Goal: Information Seeking & Learning: Learn about a topic

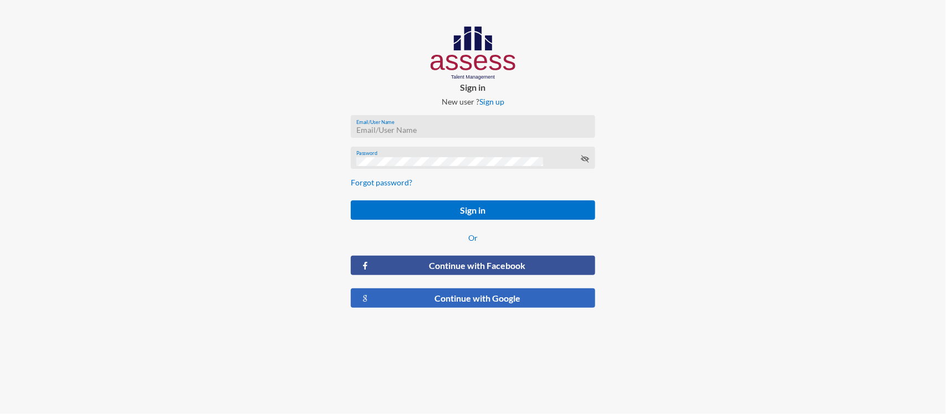
type input "RW2197"
click at [444, 298] on button "Continue with Google" at bounding box center [473, 298] width 244 height 19
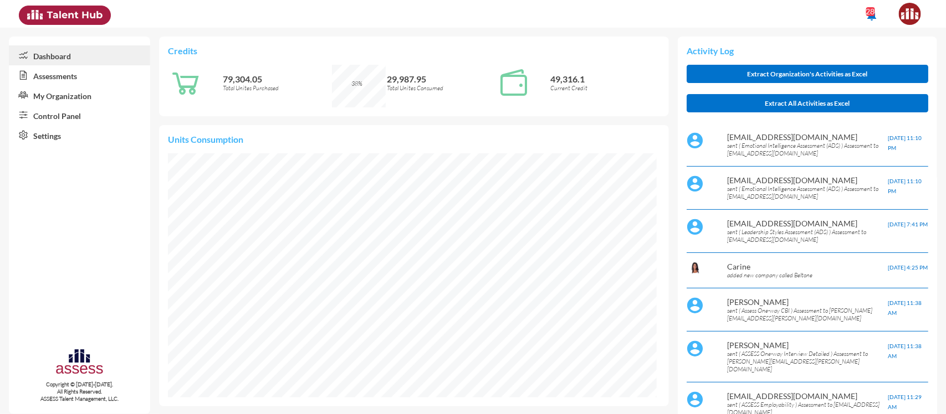
click at [57, 81] on link "Assessments" at bounding box center [79, 75] width 141 height 20
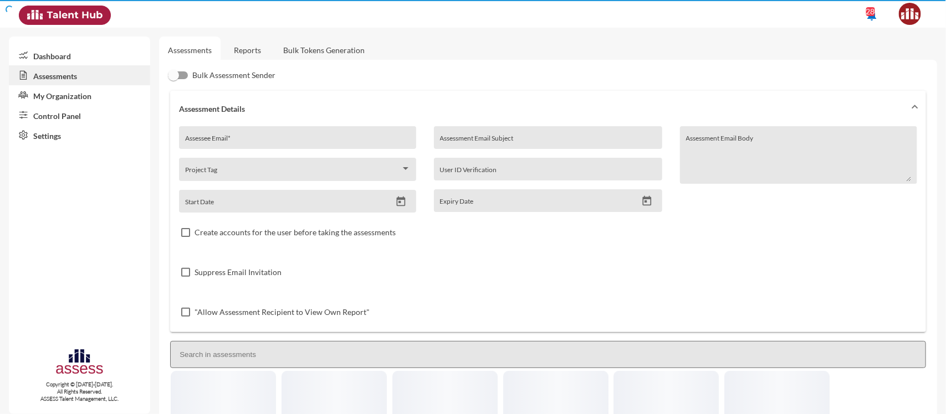
click at [76, 116] on link "Control Panel" at bounding box center [79, 115] width 141 height 20
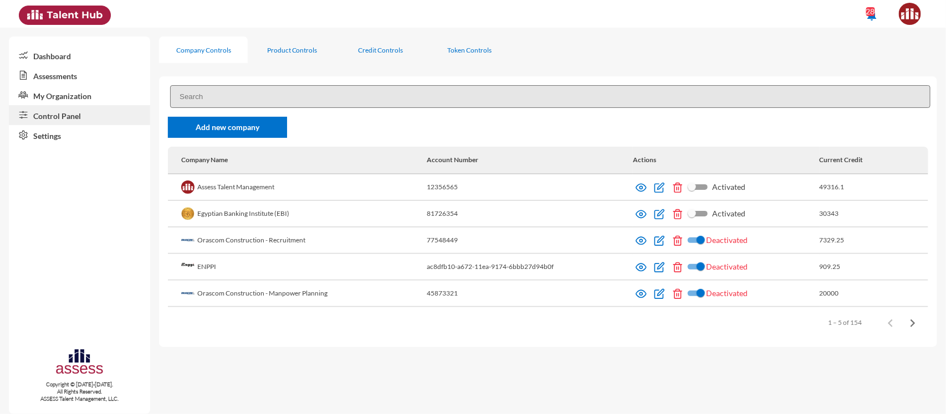
click at [247, 108] on div "Add new company Company Name Account Number Actions Current Credit Assess Talen…" at bounding box center [548, 211] width 778 height 271
click at [238, 101] on input at bounding box center [550, 96] width 760 height 23
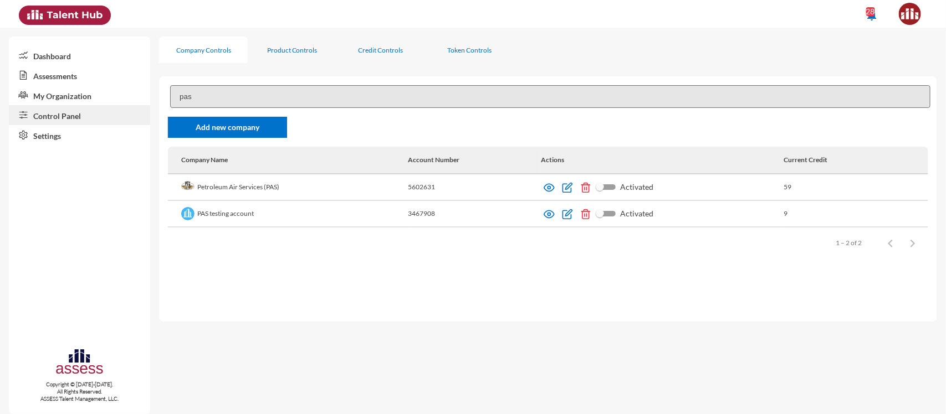
type input "pas"
click at [546, 192] on img at bounding box center [548, 187] width 11 height 11
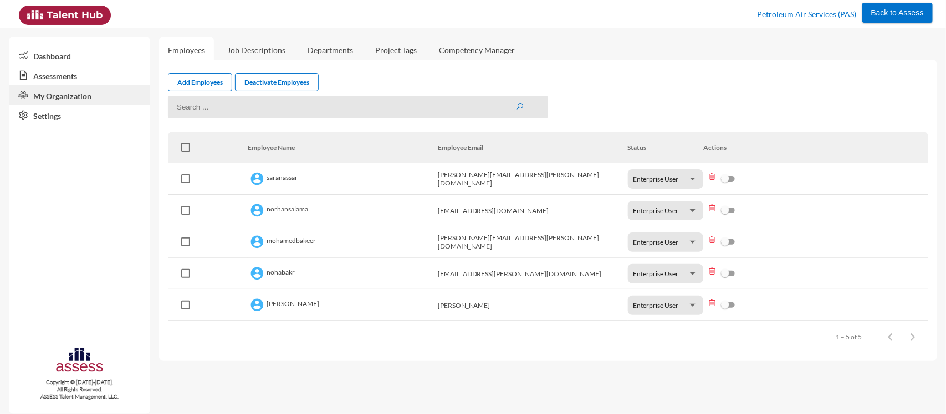
click at [53, 74] on link "Assessments" at bounding box center [79, 75] width 141 height 20
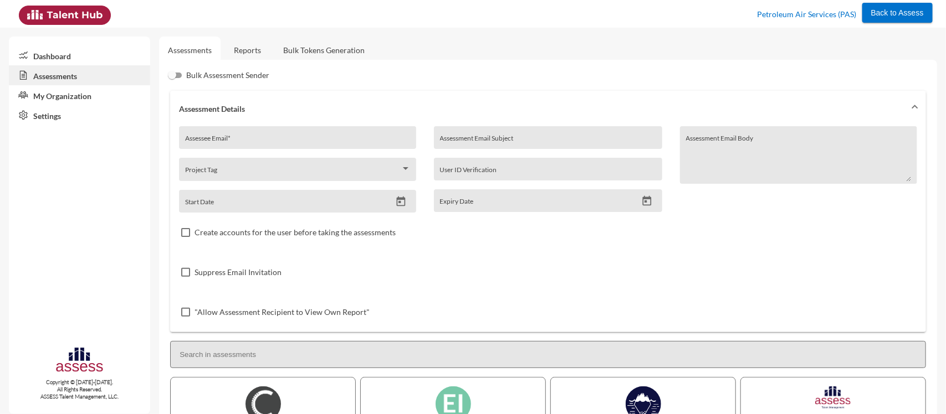
click at [250, 48] on link "Reports" at bounding box center [247, 50] width 45 height 27
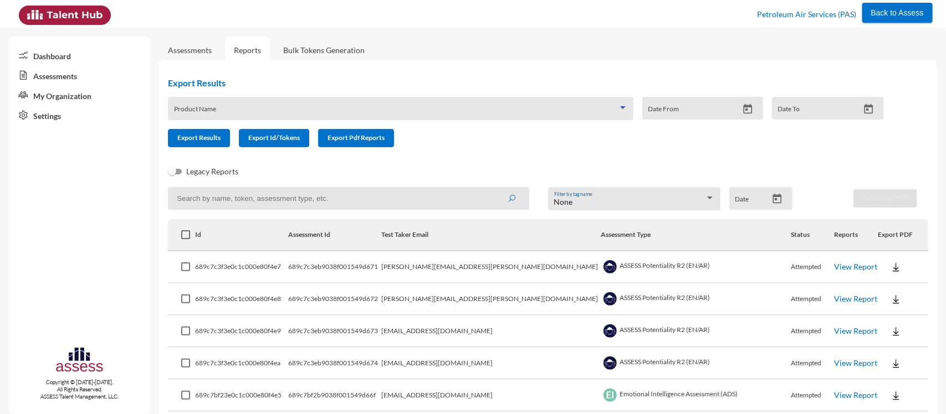
click at [294, 109] on span at bounding box center [396, 112] width 444 height 9
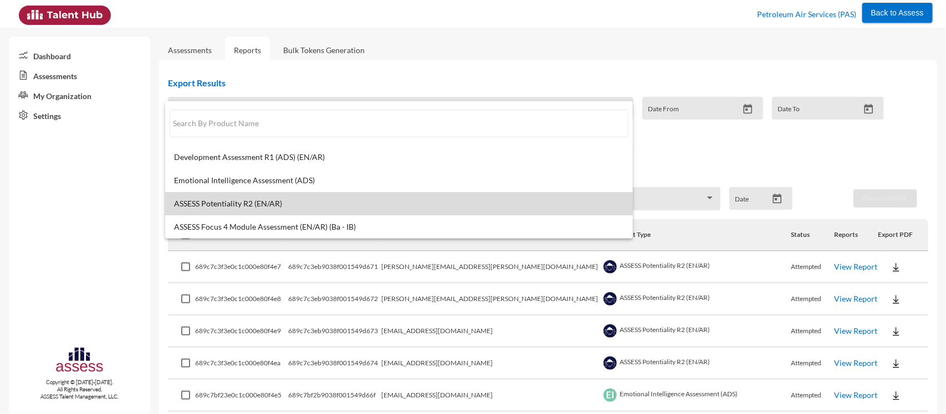
click at [306, 204] on span "ASSESS Potentiality R2 (EN/AR)" at bounding box center [399, 203] width 450 height 9
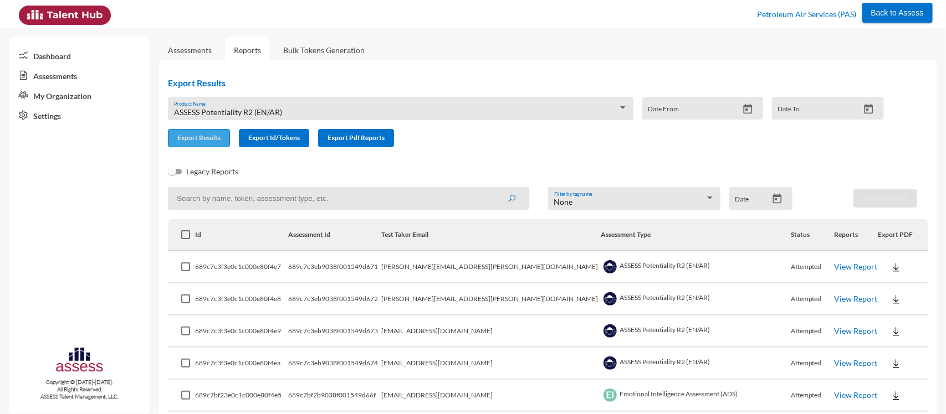
click at [188, 137] on span "Export Results" at bounding box center [198, 138] width 43 height 8
click at [317, 200] on input at bounding box center [348, 198] width 361 height 23
paste input "hatem.allam@pas,com.eg"
click at [494, 188] on button "submit" at bounding box center [511, 198] width 35 height 20
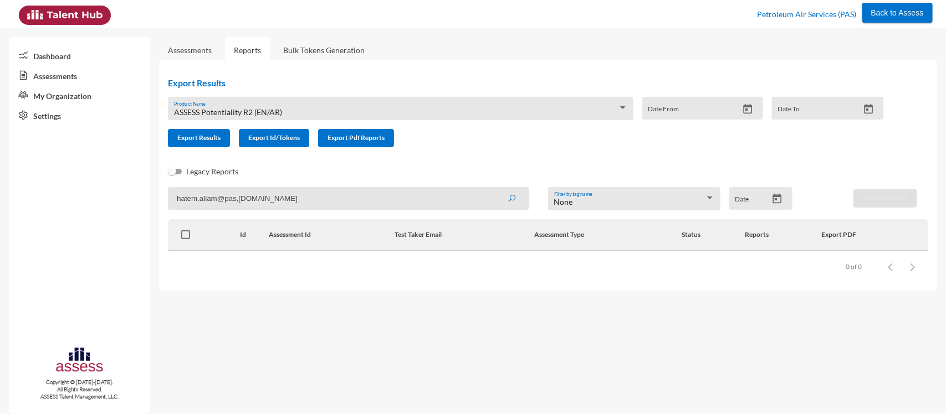
drag, startPoint x: 266, startPoint y: 201, endPoint x: 222, endPoint y: 197, distance: 44.4
click at [222, 197] on input "hatem.allam@pas,com.eg" at bounding box center [348, 198] width 361 height 23
type input "hatem.allam"
click at [494, 188] on button "submit" at bounding box center [511, 198] width 35 height 20
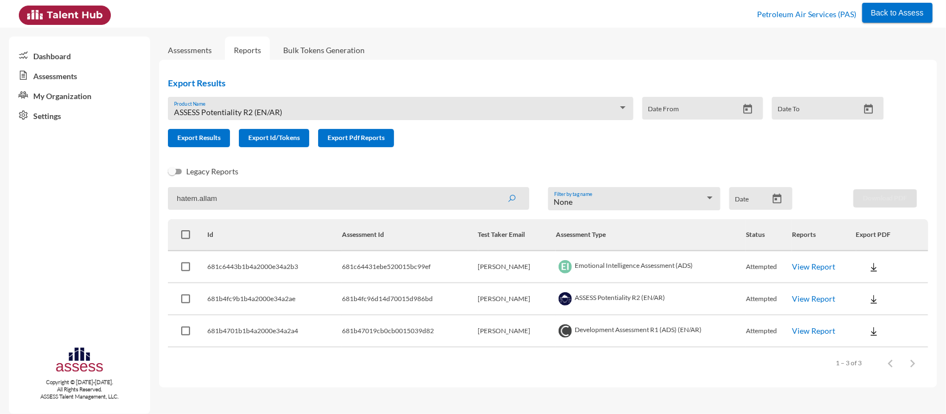
click at [811, 297] on link "View Report" at bounding box center [813, 298] width 43 height 9
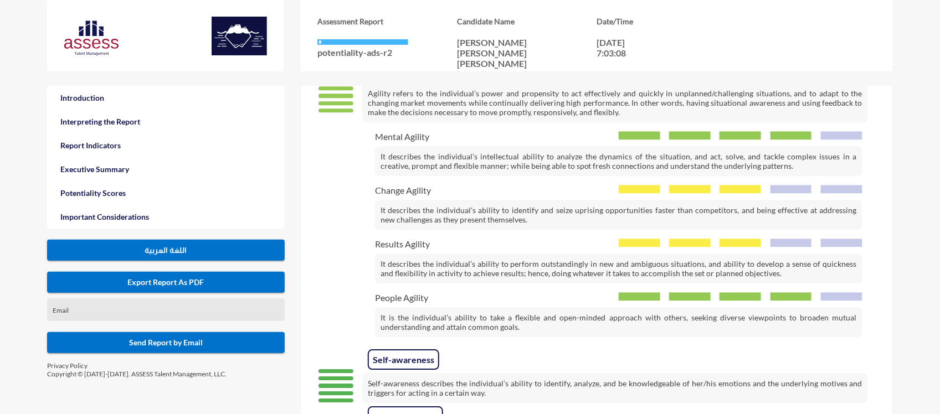
scroll to position [1320, 0]
click at [439, 184] on div "Change Agility" at bounding box center [619, 189] width 488 height 11
drag, startPoint x: 431, startPoint y: 184, endPoint x: 375, endPoint y: 186, distance: 56.5
click at [375, 186] on div "Change Agility" at bounding box center [619, 189] width 488 height 11
copy span "Change Agility"
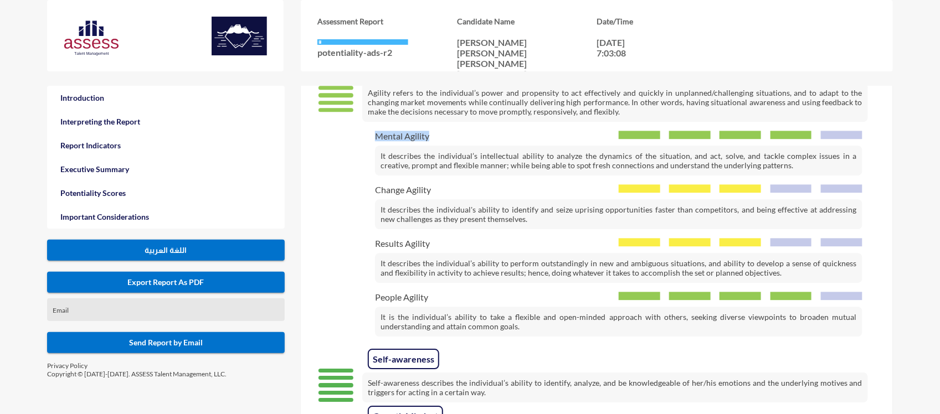
drag, startPoint x: 440, startPoint y: 131, endPoint x: 362, endPoint y: 135, distance: 78.7
click at [362, 135] on div "Mental Agility It describes the individual’s intellectual ability to analyze th…" at bounding box center [592, 153] width 542 height 45
copy span "Mental Agility"
drag, startPoint x: 437, startPoint y: 300, endPoint x: 372, endPoint y: 299, distance: 64.8
click at [372, 299] on div "People Agility It is the individual’s ability to take a flexible and open-minde…" at bounding box center [592, 314] width 542 height 45
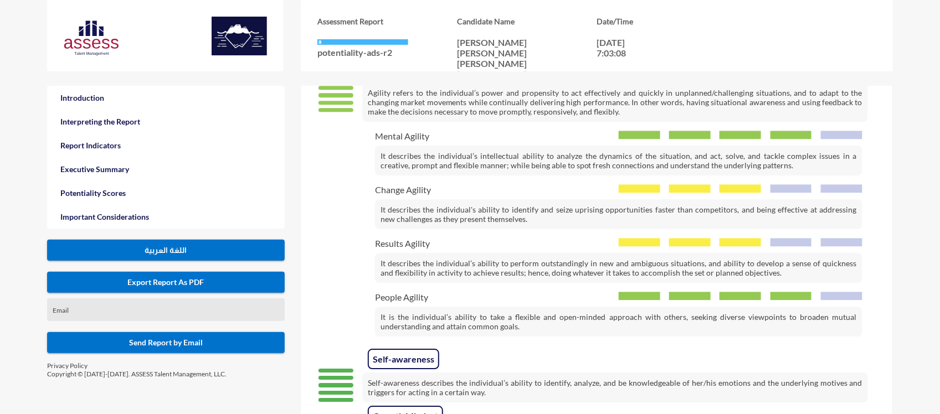
click at [372, 299] on div "People Agility It is the individual’s ability to take a flexible and open-minde…" at bounding box center [592, 314] width 542 height 45
drag, startPoint x: 428, startPoint y: 298, endPoint x: 365, endPoint y: 296, distance: 63.7
click at [365, 296] on div "People Agility It is the individual’s ability to take a flexible and open-minde…" at bounding box center [592, 314] width 542 height 45
copy span "People Agility"
drag, startPoint x: 428, startPoint y: 240, endPoint x: 374, endPoint y: 242, distance: 54.3
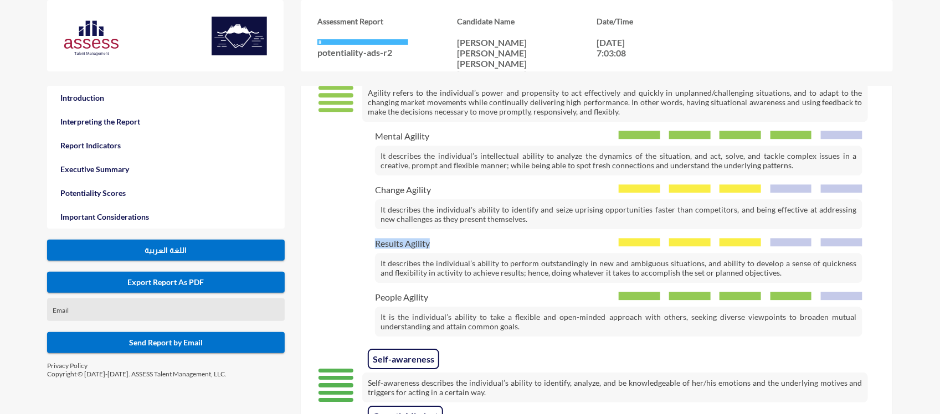
click at [374, 242] on div "Results Agility It describes the individual’s ability to perform outstandingly …" at bounding box center [592, 260] width 542 height 45
copy span "Results Agility"
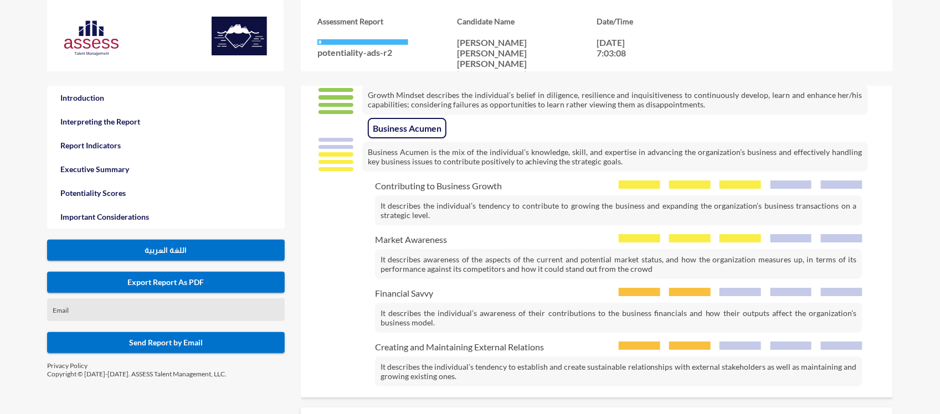
scroll to position [1669, 0]
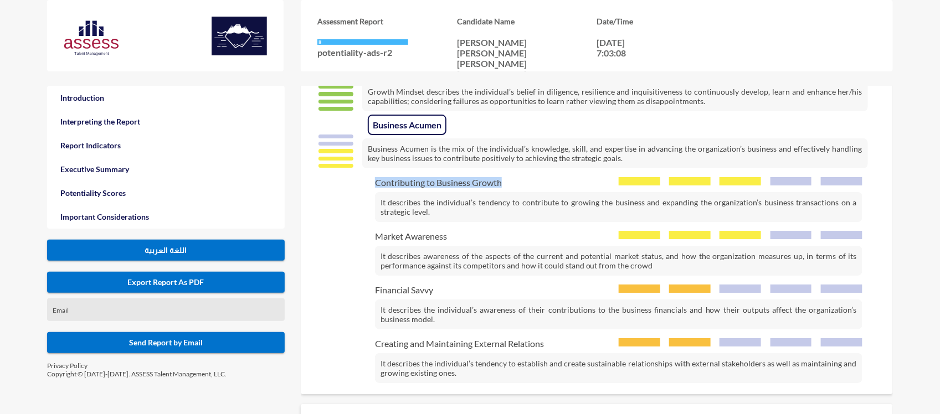
drag, startPoint x: 503, startPoint y: 178, endPoint x: 374, endPoint y: 179, distance: 129.1
click at [374, 179] on div "Contributing to Business Growth It describes the individual’s tendency to contr…" at bounding box center [592, 199] width 542 height 45
copy span "Contributing to Business Growth"
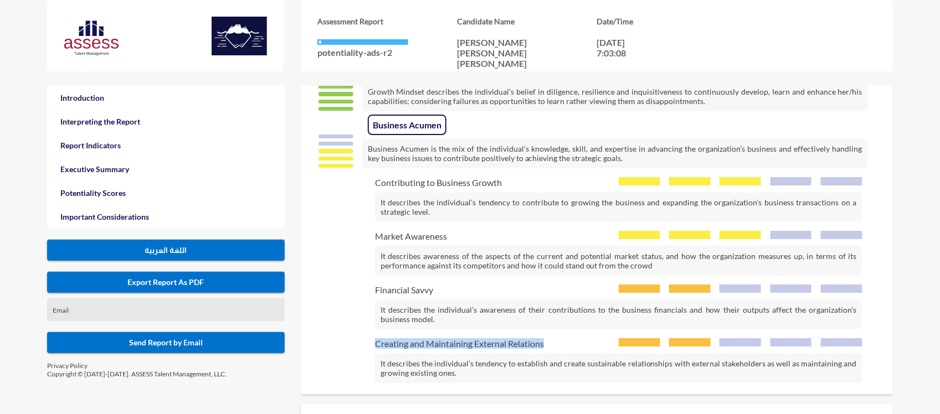
drag, startPoint x: 546, startPoint y: 336, endPoint x: 363, endPoint y: 344, distance: 183.5
click at [363, 344] on div "Creating and Maintaining External Relations It describes the individual’s tende…" at bounding box center [592, 361] width 542 height 45
copy span "Creating and Maintaining External Relations"
drag, startPoint x: 436, startPoint y: 281, endPoint x: 370, endPoint y: 285, distance: 66.1
click at [370, 285] on div "Financial Savvy It describes the individual’s awareness of their contributions …" at bounding box center [592, 307] width 542 height 45
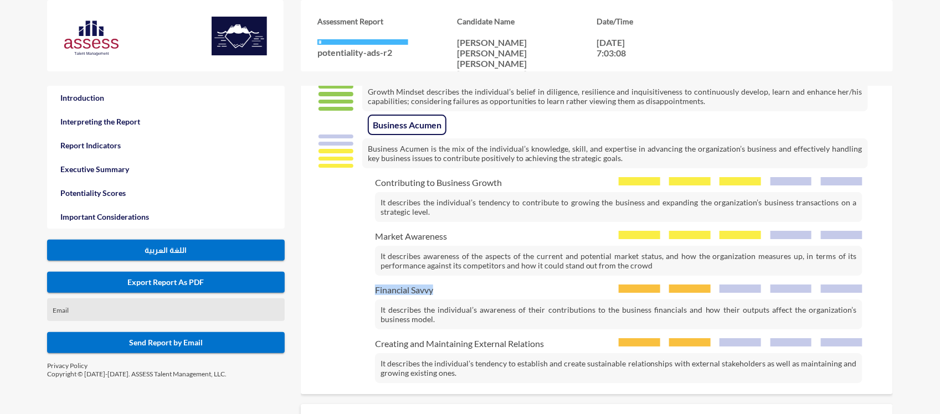
copy span "Financial Savvy"
drag, startPoint x: 458, startPoint y: 230, endPoint x: 371, endPoint y: 228, distance: 87.0
click at [371, 231] on div "Market Awareness It describes awareness of the aspects of the current and poten…" at bounding box center [592, 253] width 542 height 45
copy span "Market Awareness"
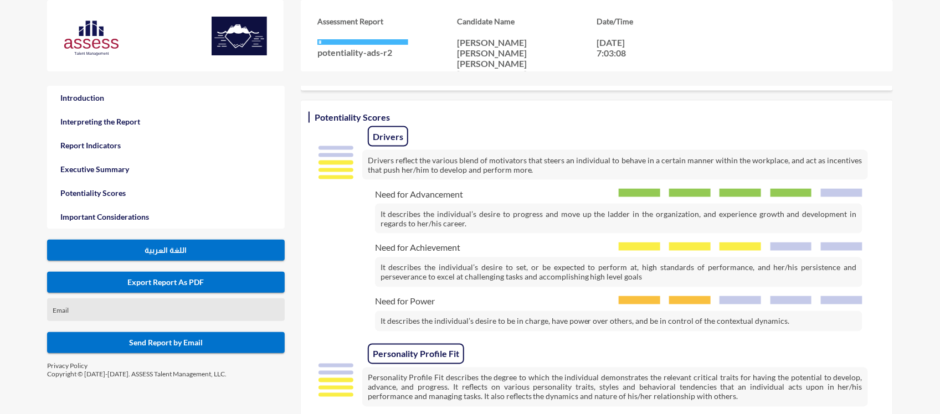
scroll to position [709, 0]
drag, startPoint x: 460, startPoint y: 250, endPoint x: 367, endPoint y: 250, distance: 93.1
click at [367, 250] on div "Need for Achievement It describes the individual’s desire to set, or be expecte…" at bounding box center [592, 265] width 542 height 45
drag, startPoint x: 466, startPoint y: 250, endPoint x: 368, endPoint y: 249, distance: 98.1
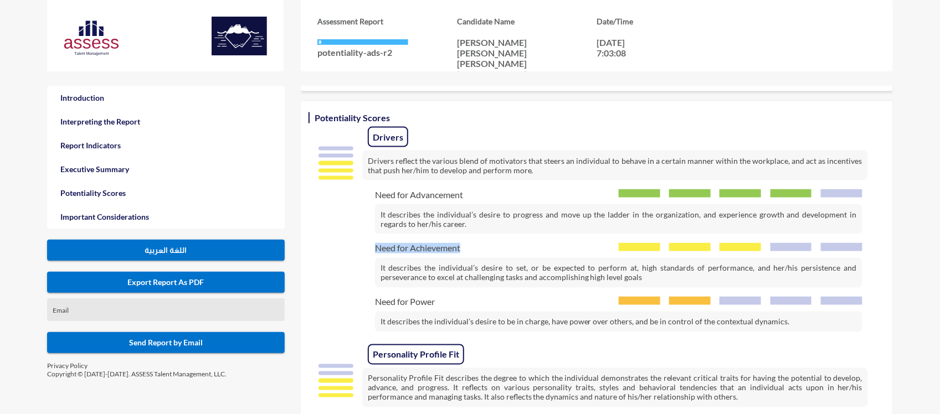
click at [368, 249] on div "Need for Achievement It describes the individual’s desire to set, or be expecte…" at bounding box center [592, 265] width 542 height 45
copy span "Need for Achievement"
drag, startPoint x: 471, startPoint y: 195, endPoint x: 375, endPoint y: 194, distance: 95.8
click at [375, 194] on div "Need for Advancement" at bounding box center [619, 194] width 488 height 11
copy span "Need for Advancement"
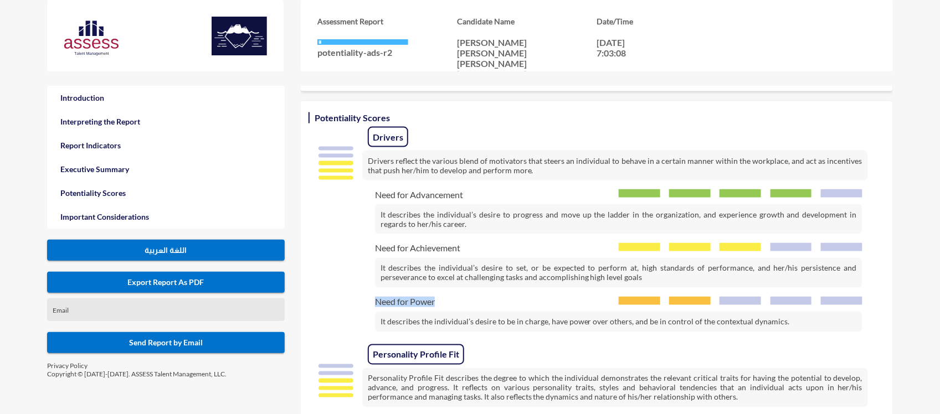
drag, startPoint x: 438, startPoint y: 297, endPoint x: 375, endPoint y: 300, distance: 63.2
click at [375, 300] on div "Need for Power" at bounding box center [619, 302] width 488 height 11
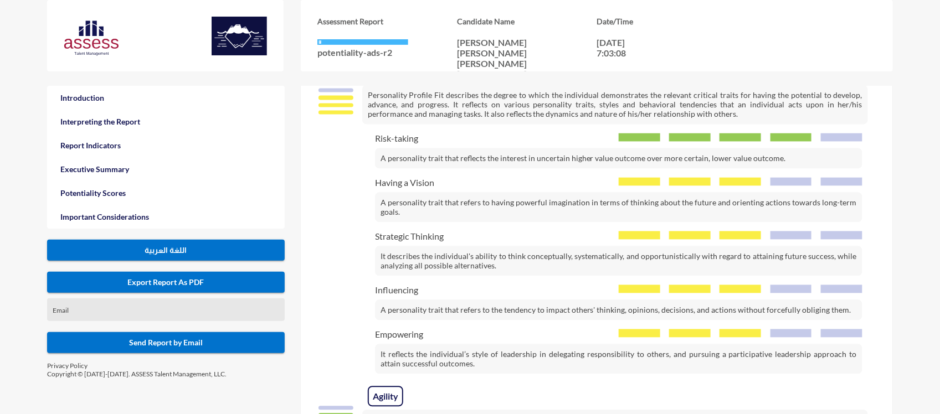
scroll to position [994, 0]
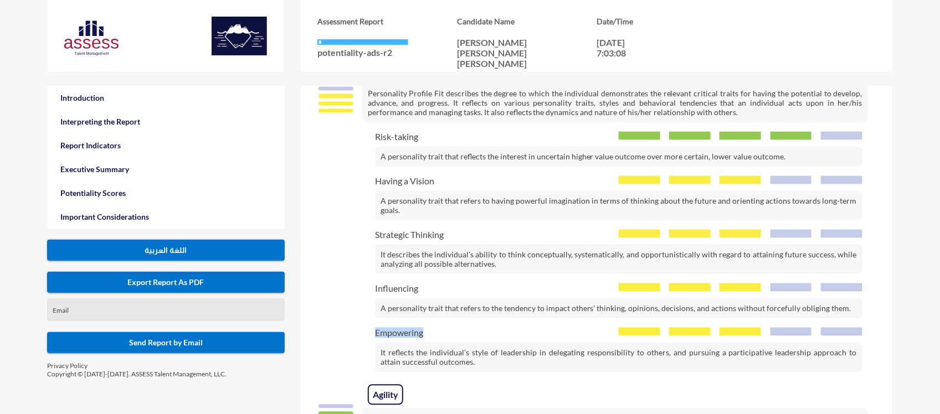
drag, startPoint x: 428, startPoint y: 331, endPoint x: 369, endPoint y: 331, distance: 59.3
click at [369, 331] on div "Empowering It reflects the individual’s style of leadership in delegating respo…" at bounding box center [592, 349] width 542 height 45
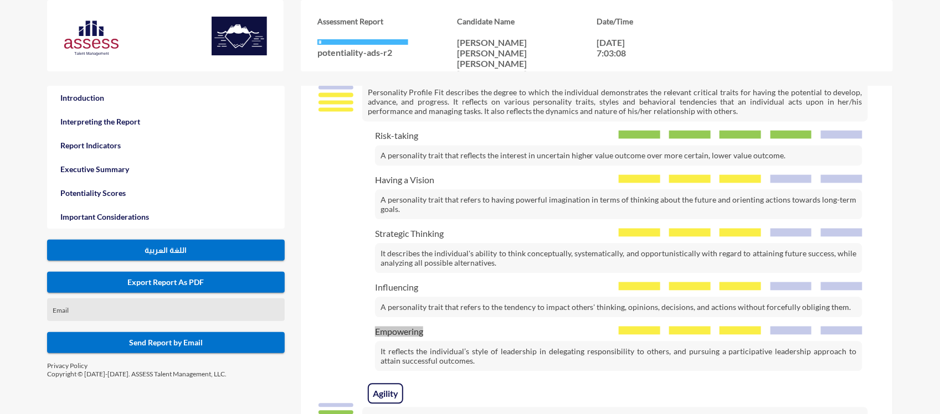
scroll to position [995, 0]
drag, startPoint x: 421, startPoint y: 290, endPoint x: 372, endPoint y: 288, distance: 48.8
click at [372, 288] on div "Influencing A personality trait that refers to the tendency to impact others' t…" at bounding box center [592, 300] width 542 height 35
drag, startPoint x: 419, startPoint y: 139, endPoint x: 342, endPoint y: 145, distance: 77.8
click at [342, 145] on div "Risk-taking A personality trait that reflects the interest in uncertain higher …" at bounding box center [592, 148] width 542 height 35
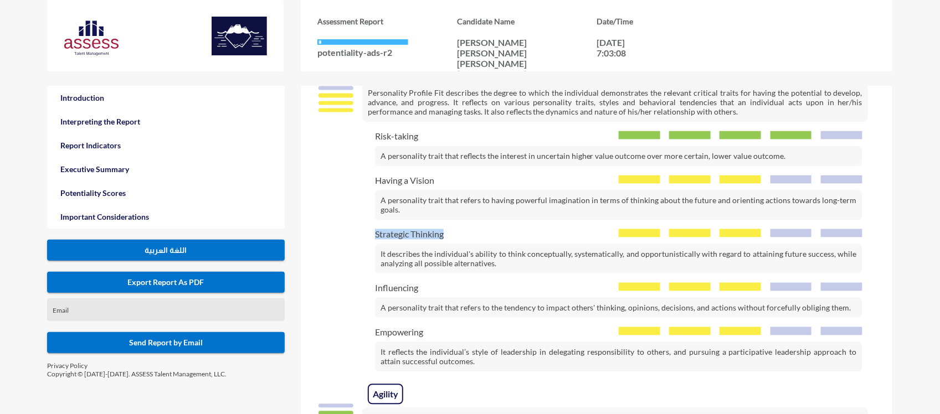
drag, startPoint x: 447, startPoint y: 235, endPoint x: 366, endPoint y: 238, distance: 80.4
click at [366, 238] on div "Strategic Thinking It describes the individual's ability to think conceptually,…" at bounding box center [592, 251] width 542 height 45
drag, startPoint x: 433, startPoint y: 177, endPoint x: 374, endPoint y: 179, distance: 58.7
click at [374, 179] on div "Having a Vision A personality trait that refers to having powerful imagination …" at bounding box center [592, 197] width 542 height 45
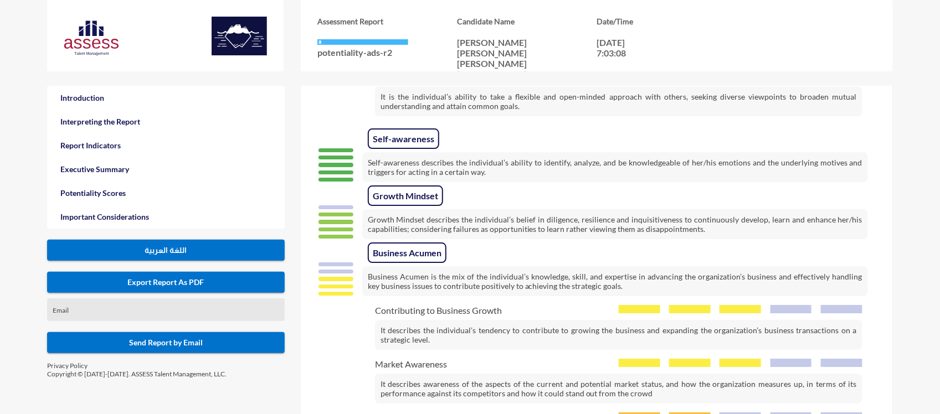
scroll to position [1542, 0]
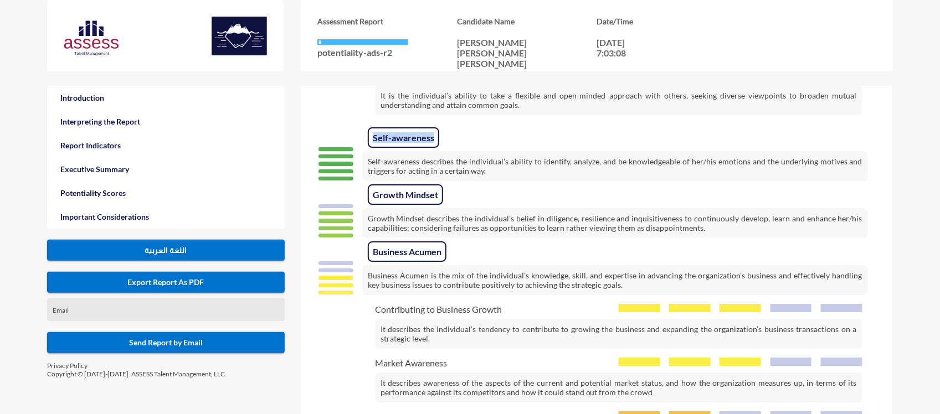
drag, startPoint x: 433, startPoint y: 132, endPoint x: 372, endPoint y: 134, distance: 60.4
click at [372, 134] on span "Self-awareness" at bounding box center [403, 137] width 71 height 20
drag, startPoint x: 438, startPoint y: 188, endPoint x: 371, endPoint y: 188, distance: 66.5
click at [371, 188] on span "Growth Mindset" at bounding box center [405, 194] width 75 height 20
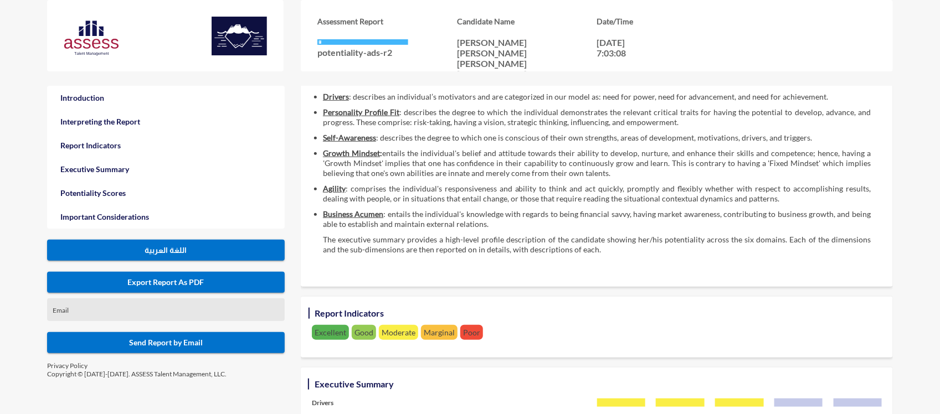
scroll to position [404, 0]
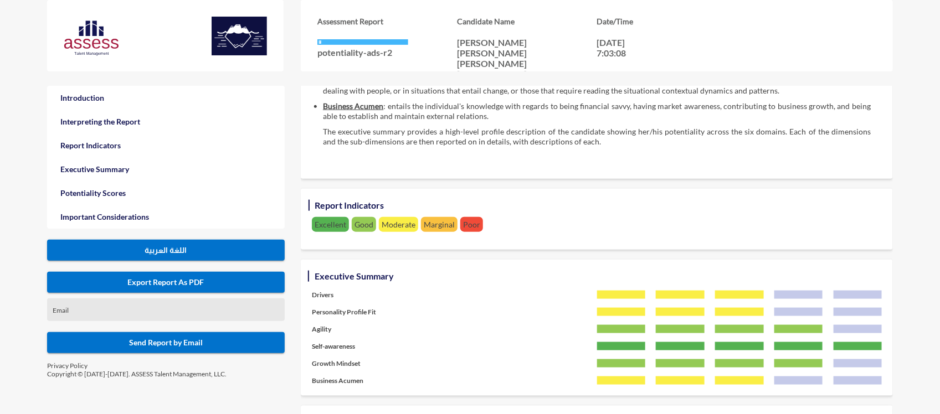
click at [410, 229] on span "Moderate" at bounding box center [398, 224] width 39 height 15
click at [440, 230] on span "Marginal" at bounding box center [439, 224] width 37 height 15
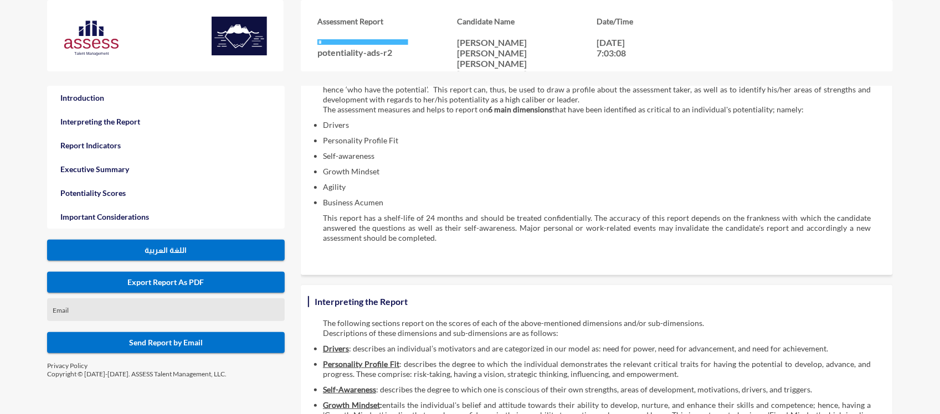
scroll to position [0, 0]
